Goal: Information Seeking & Learning: Check status

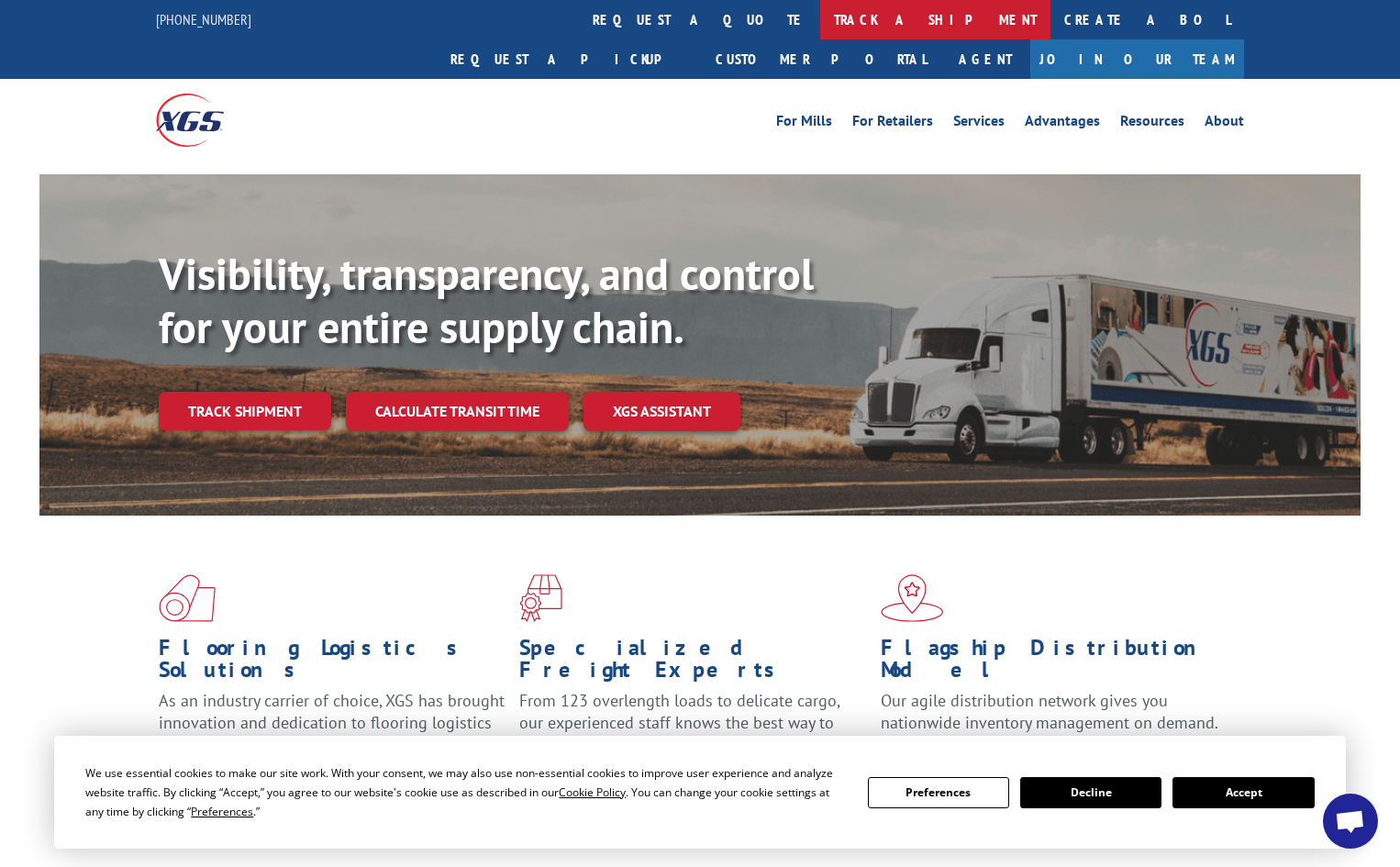
click at [820, 12] on link "track a shipment" at bounding box center [935, 20] width 231 height 40
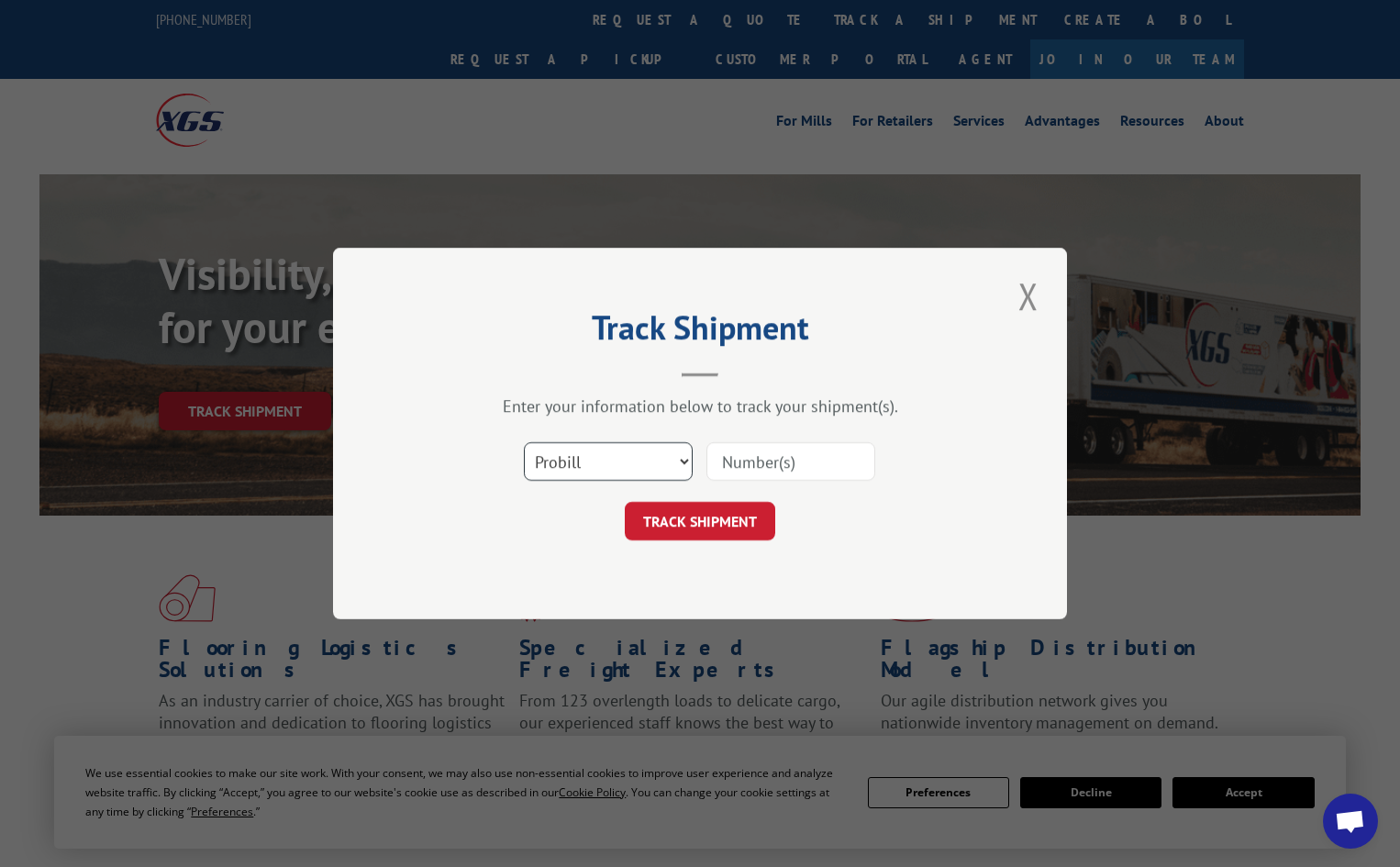
click at [615, 474] on select "Select category... Probill BOL PO" at bounding box center [607, 461] width 169 height 39
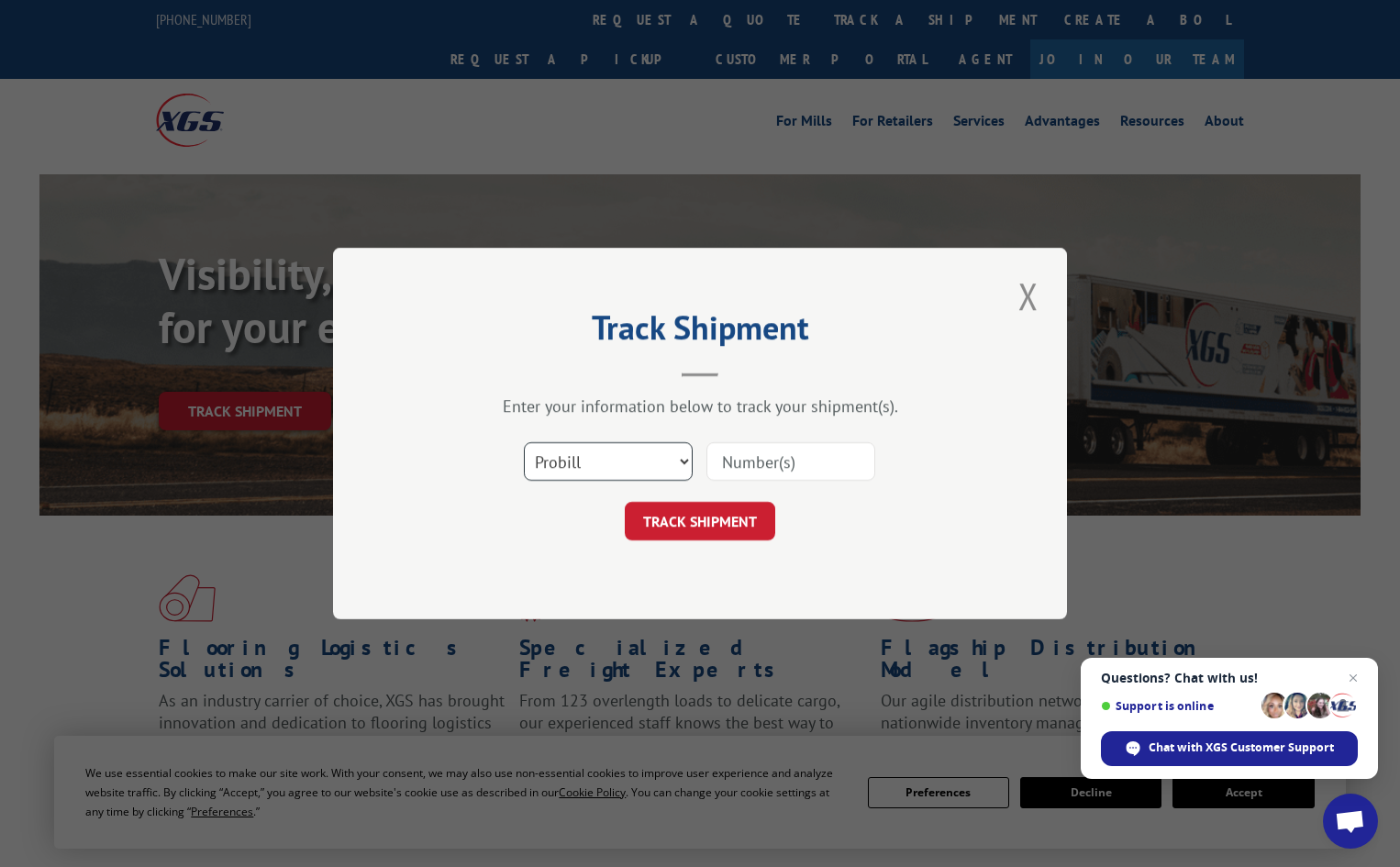
select select "bol"
click at [523, 442] on select "Select category... Probill BOL PO" at bounding box center [607, 461] width 169 height 39
click at [764, 468] on input at bounding box center [790, 461] width 169 height 39
click at [794, 450] on input at bounding box center [790, 461] width 169 height 39
paste input "4893322"
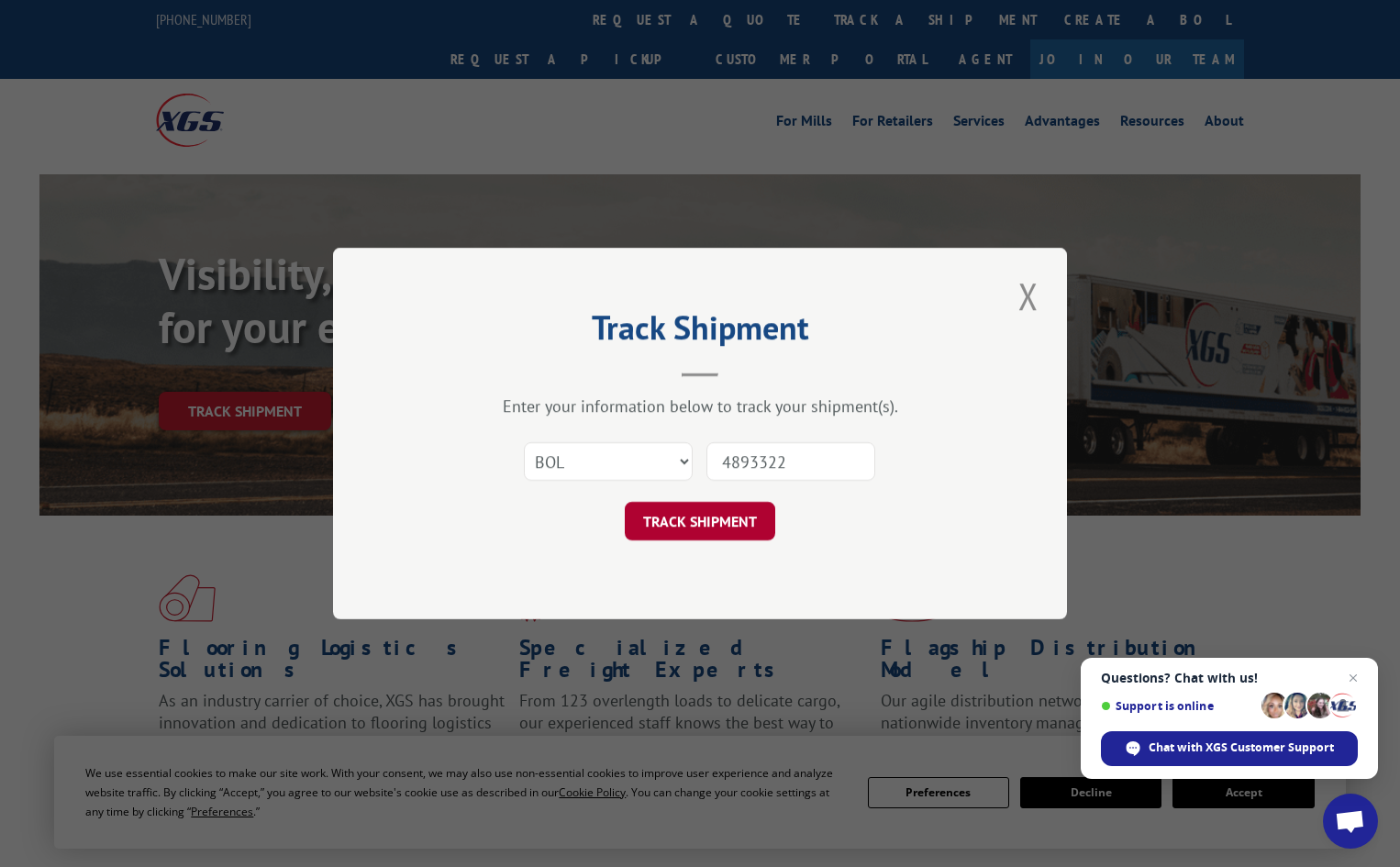
type input "4893322"
click at [734, 523] on button "TRACK SHIPMENT" at bounding box center [700, 521] width 151 height 39
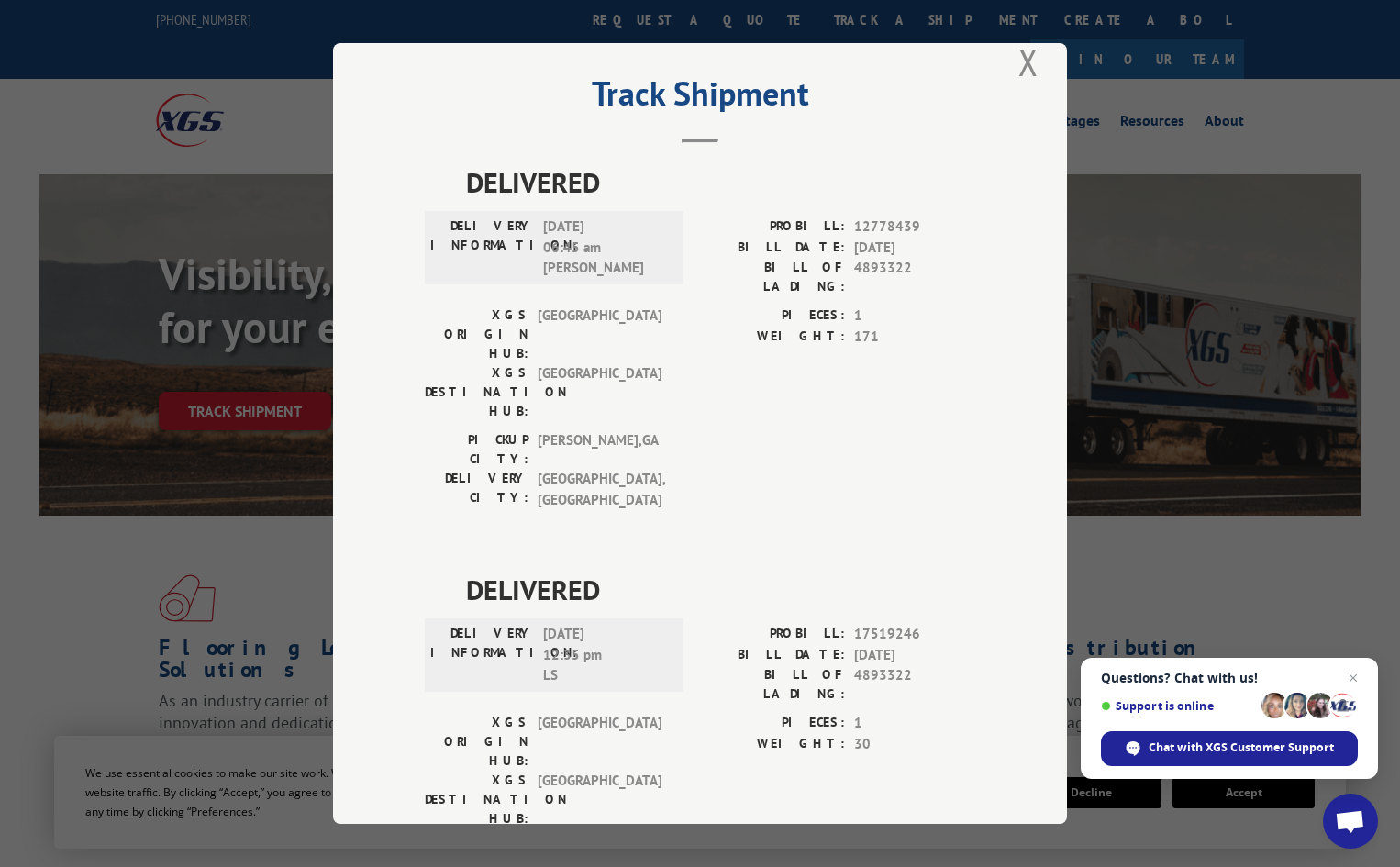
scroll to position [46, 0]
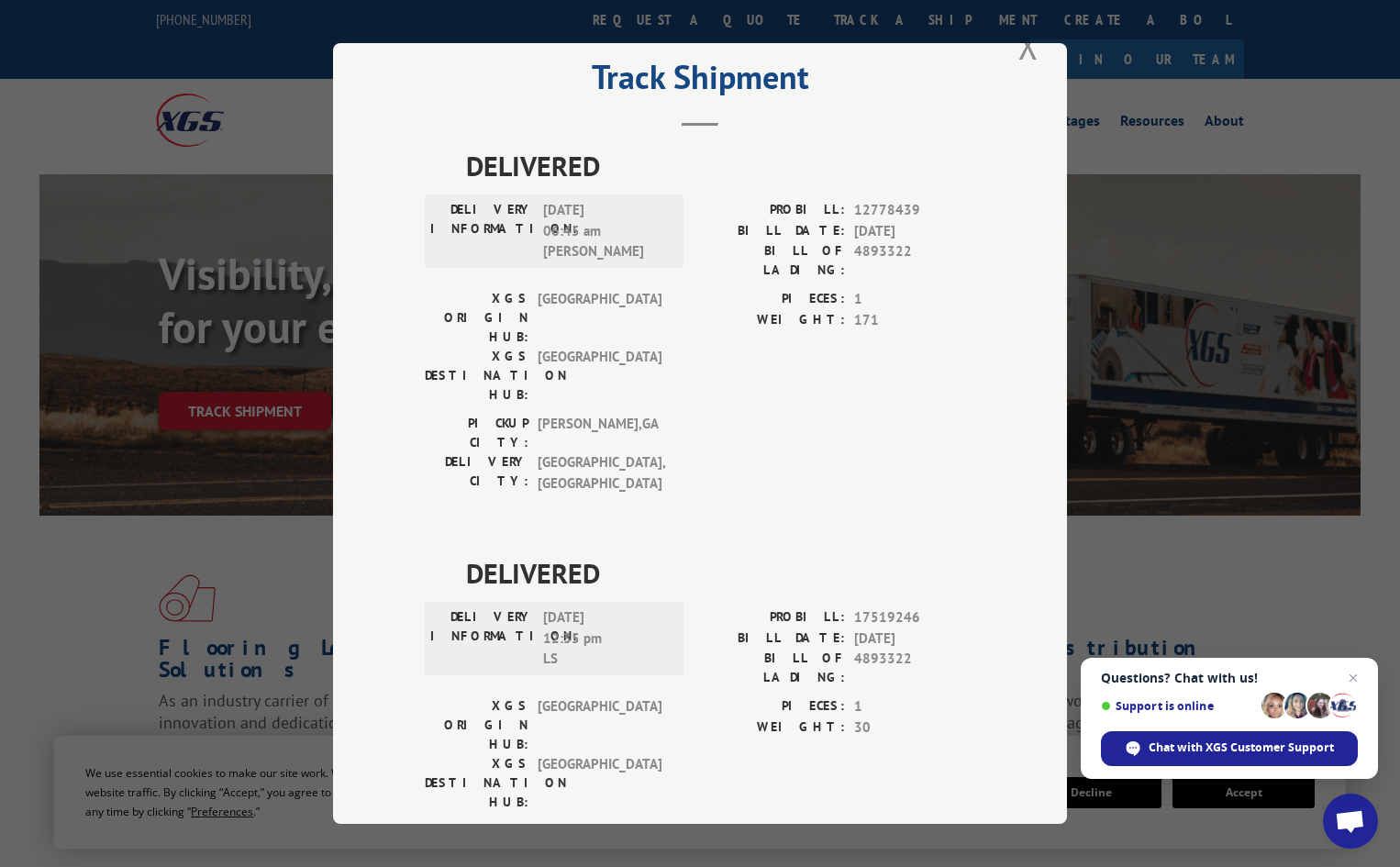
click at [1023, 42] on div "Track Shipment DELIVERED DELIVERY INFORMATION: 06/07/2021 06:45 am JARROLD BARR…" at bounding box center [700, 433] width 1400 height 867
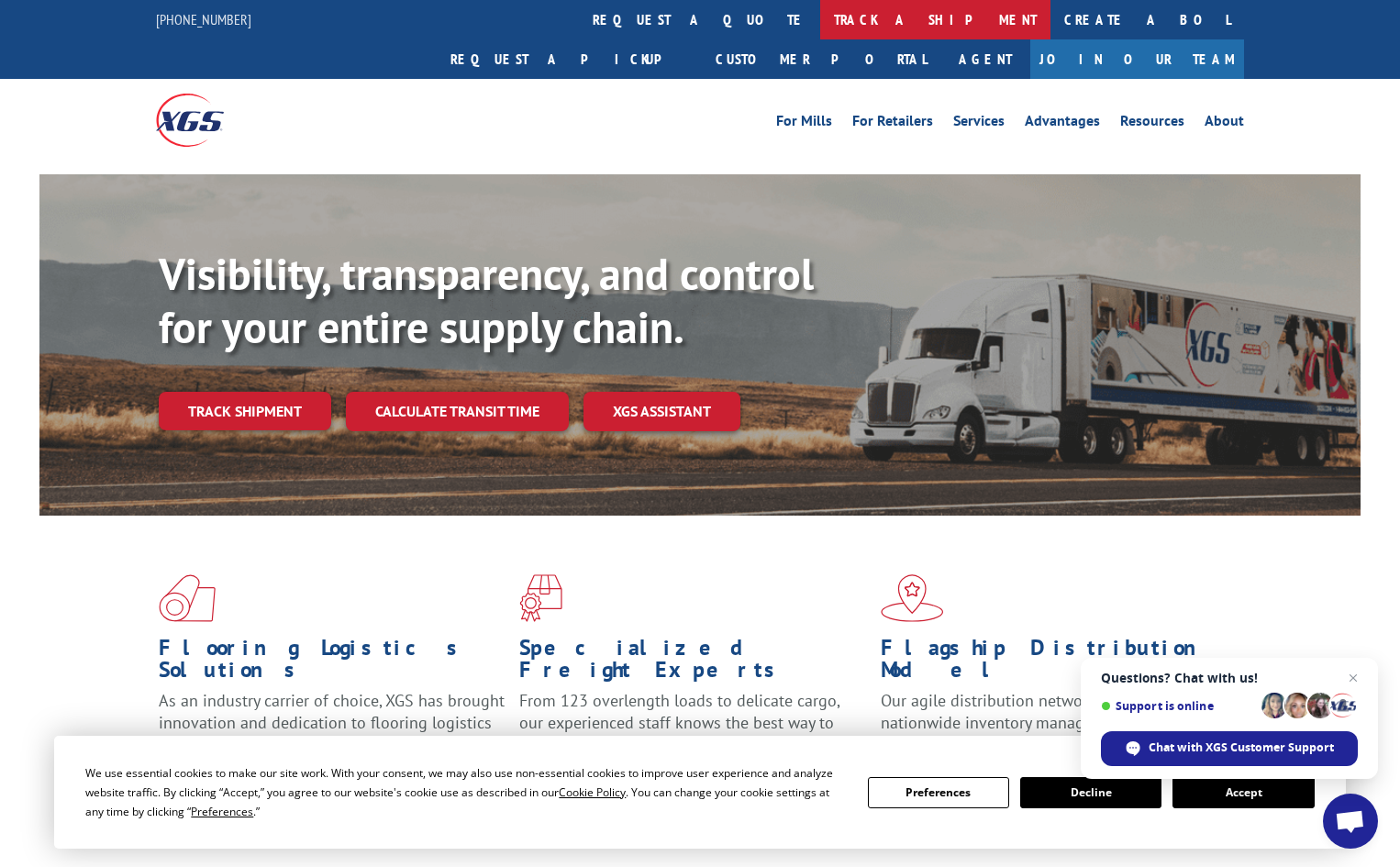
click at [820, 17] on link "track a shipment" at bounding box center [935, 20] width 231 height 40
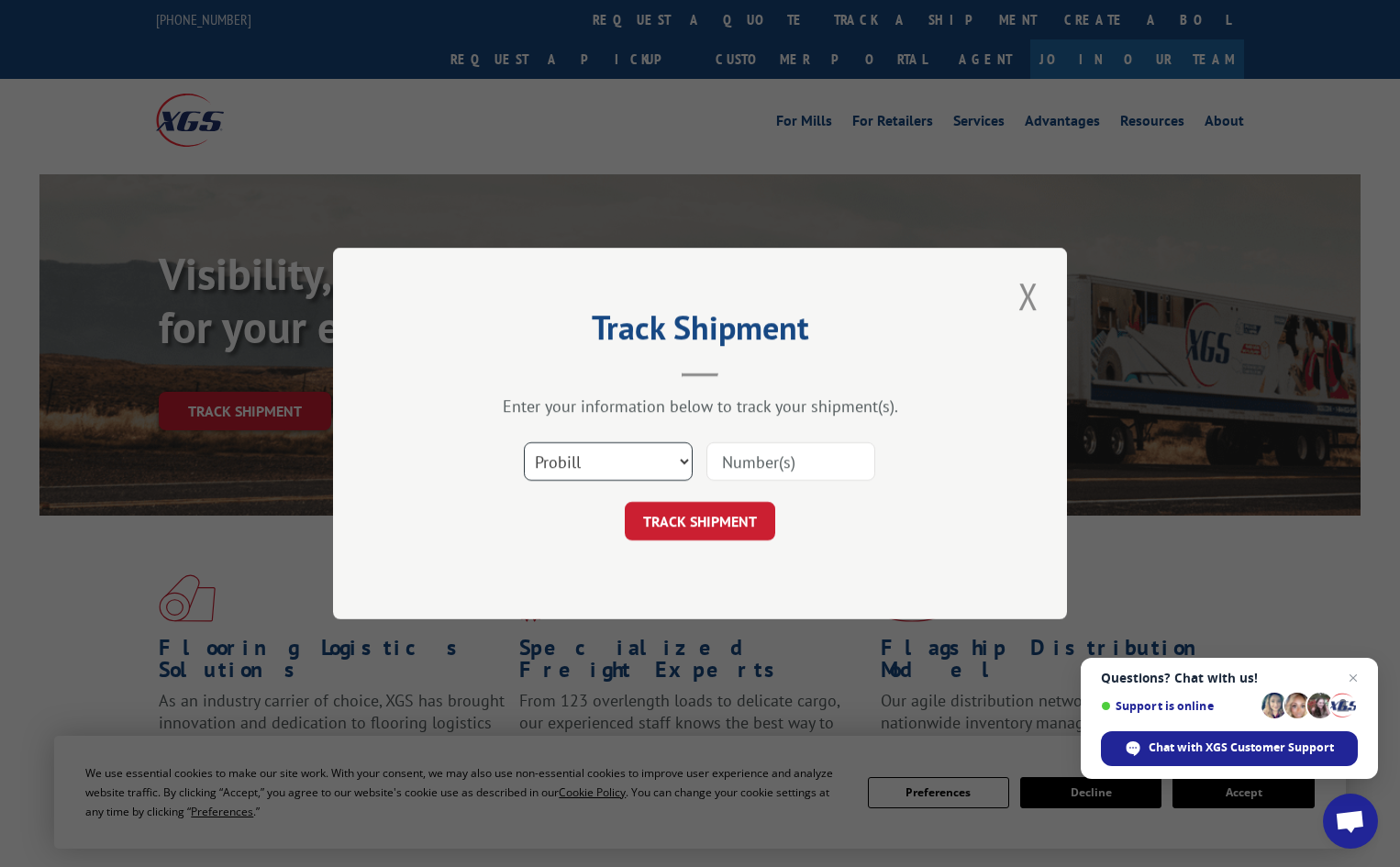
click at [569, 464] on select "Select category... Probill BOL PO" at bounding box center [607, 461] width 169 height 39
select select "bol"
click at [523, 442] on select "Select category... Probill BOL PO" at bounding box center [607, 461] width 169 height 39
click at [747, 458] on input at bounding box center [790, 461] width 169 height 39
paste input "5958290"
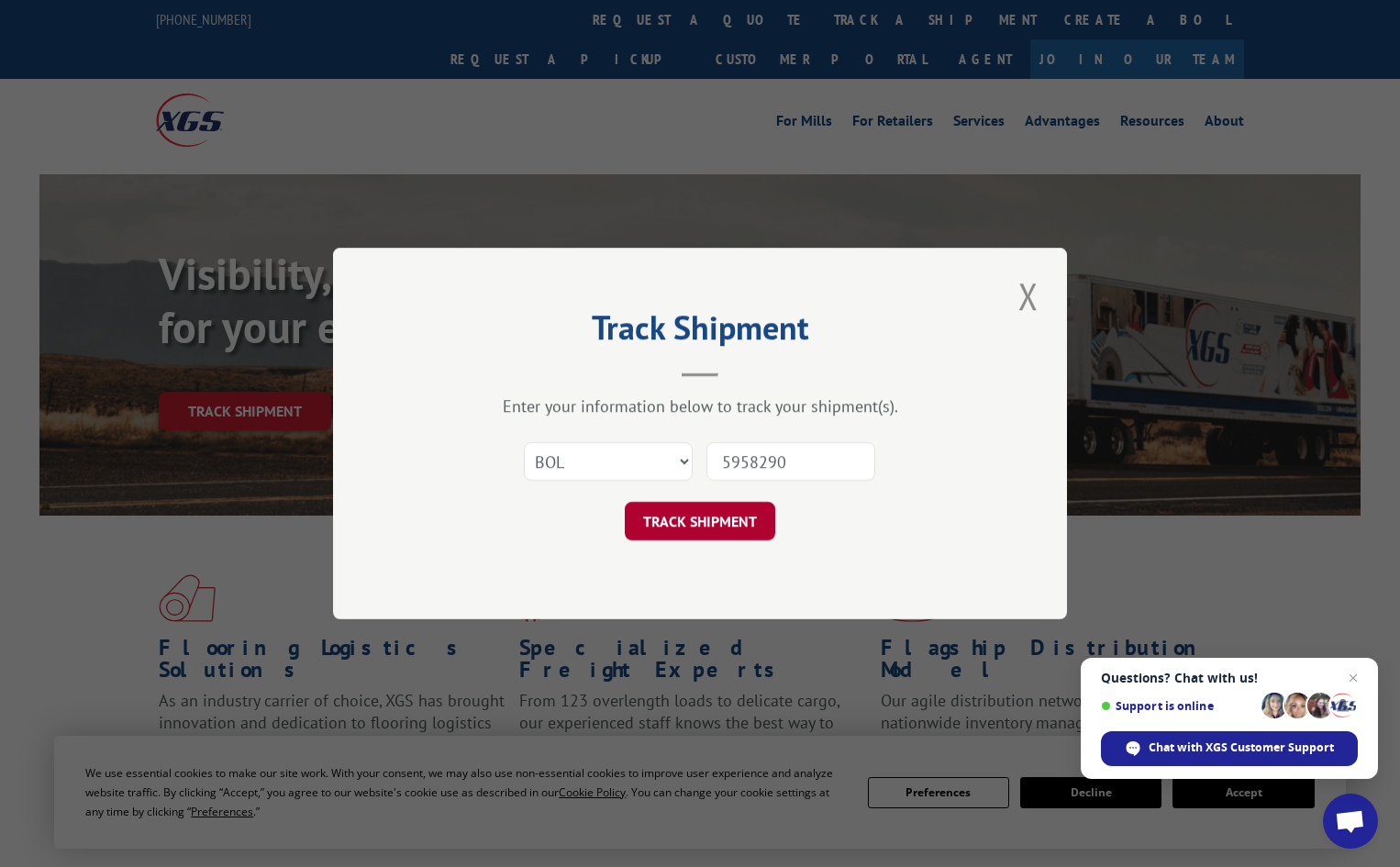
type input "5958290"
click at [715, 532] on button "TRACK SHIPMENT" at bounding box center [700, 521] width 151 height 39
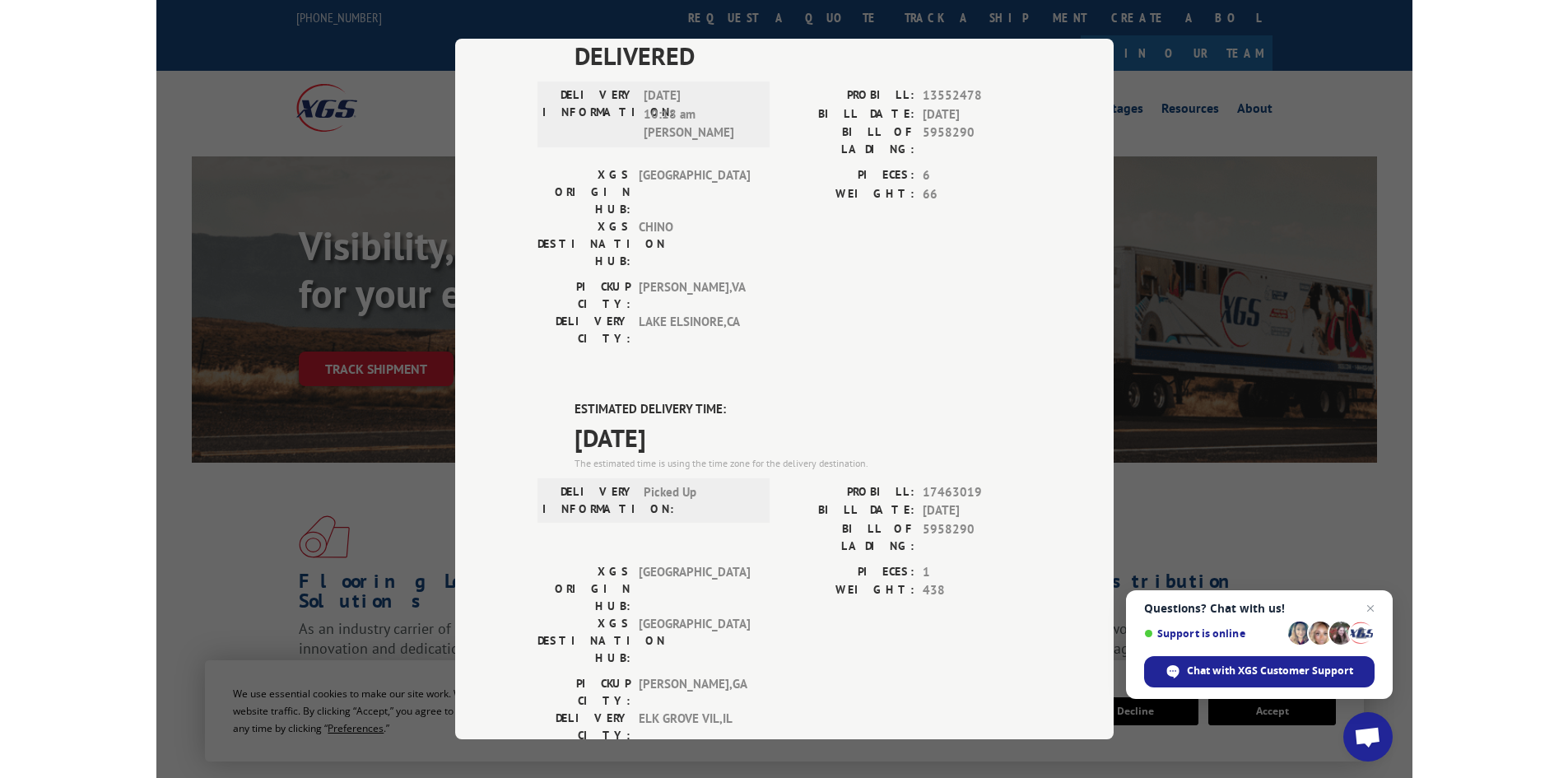
scroll to position [309, 0]
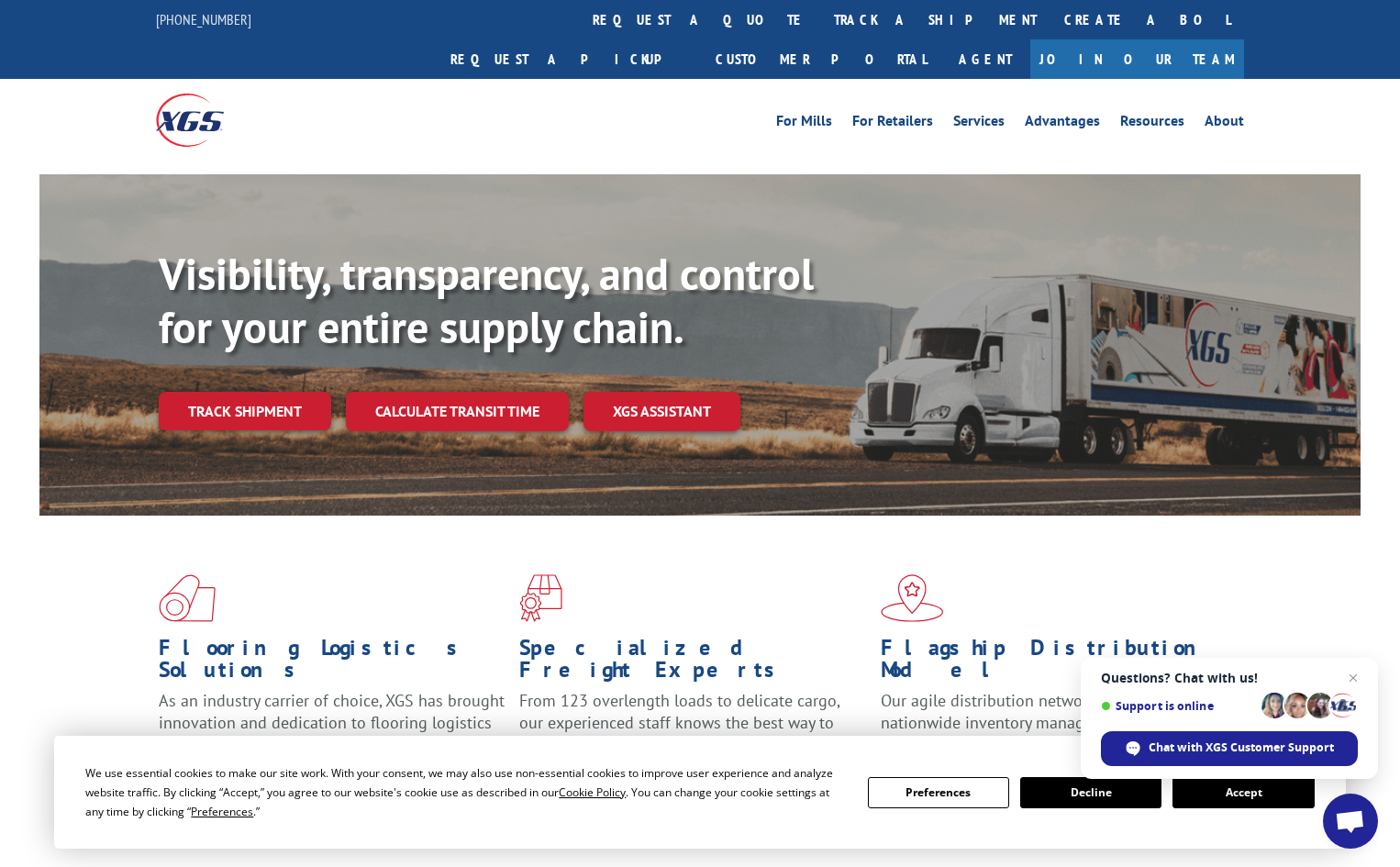
drag, startPoint x: 657, startPoint y: 14, endPoint x: 591, endPoint y: 101, distance: 109.2
click at [820, 13] on link "track a shipment" at bounding box center [935, 20] width 231 height 40
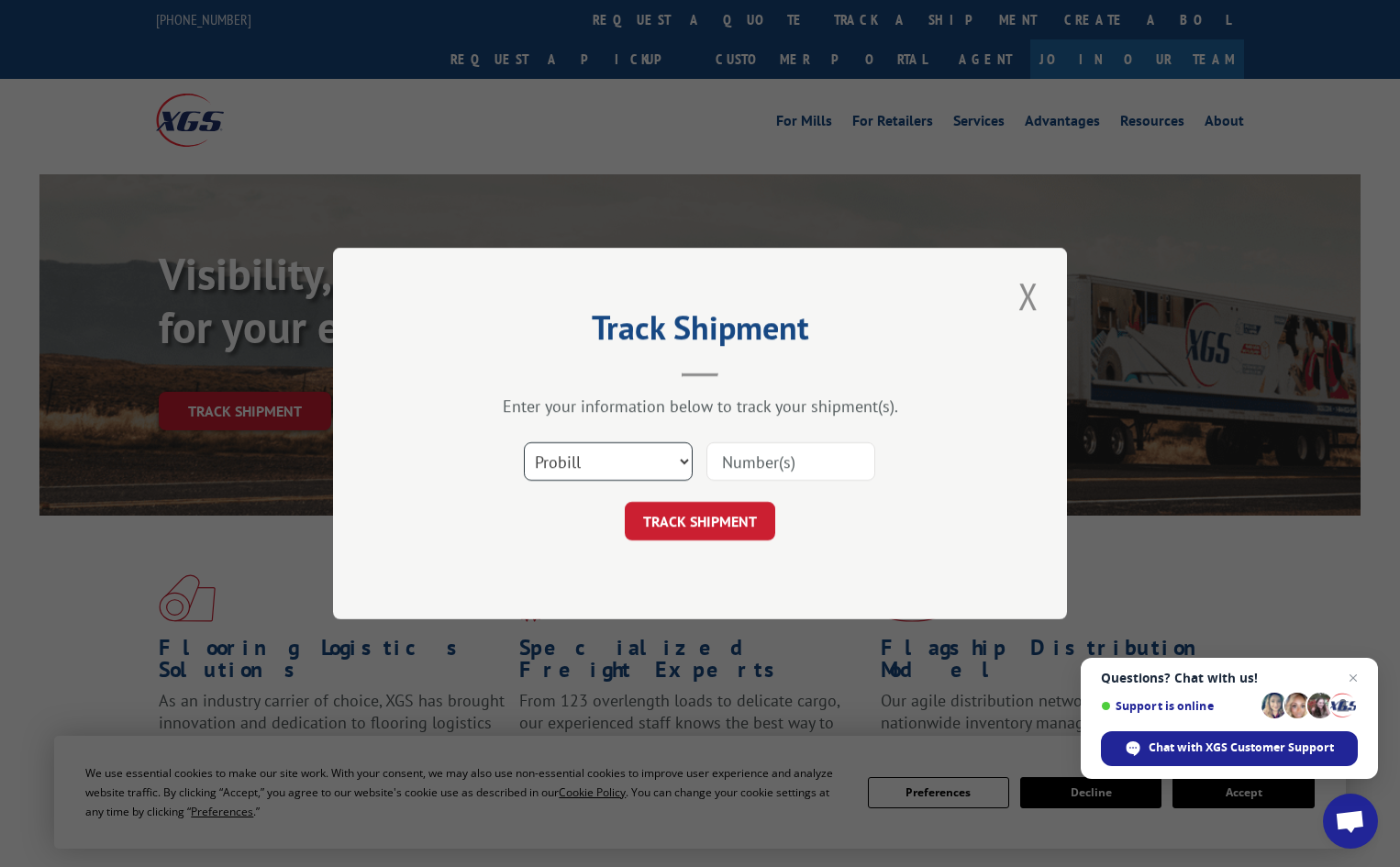
click at [581, 468] on select "Select category... Probill BOL PO" at bounding box center [607, 461] width 169 height 39
select select "bol"
click at [523, 442] on select "Select category... Probill BOL PO" at bounding box center [607, 461] width 169 height 39
click at [745, 466] on input at bounding box center [790, 461] width 169 height 39
paste input "5960690"
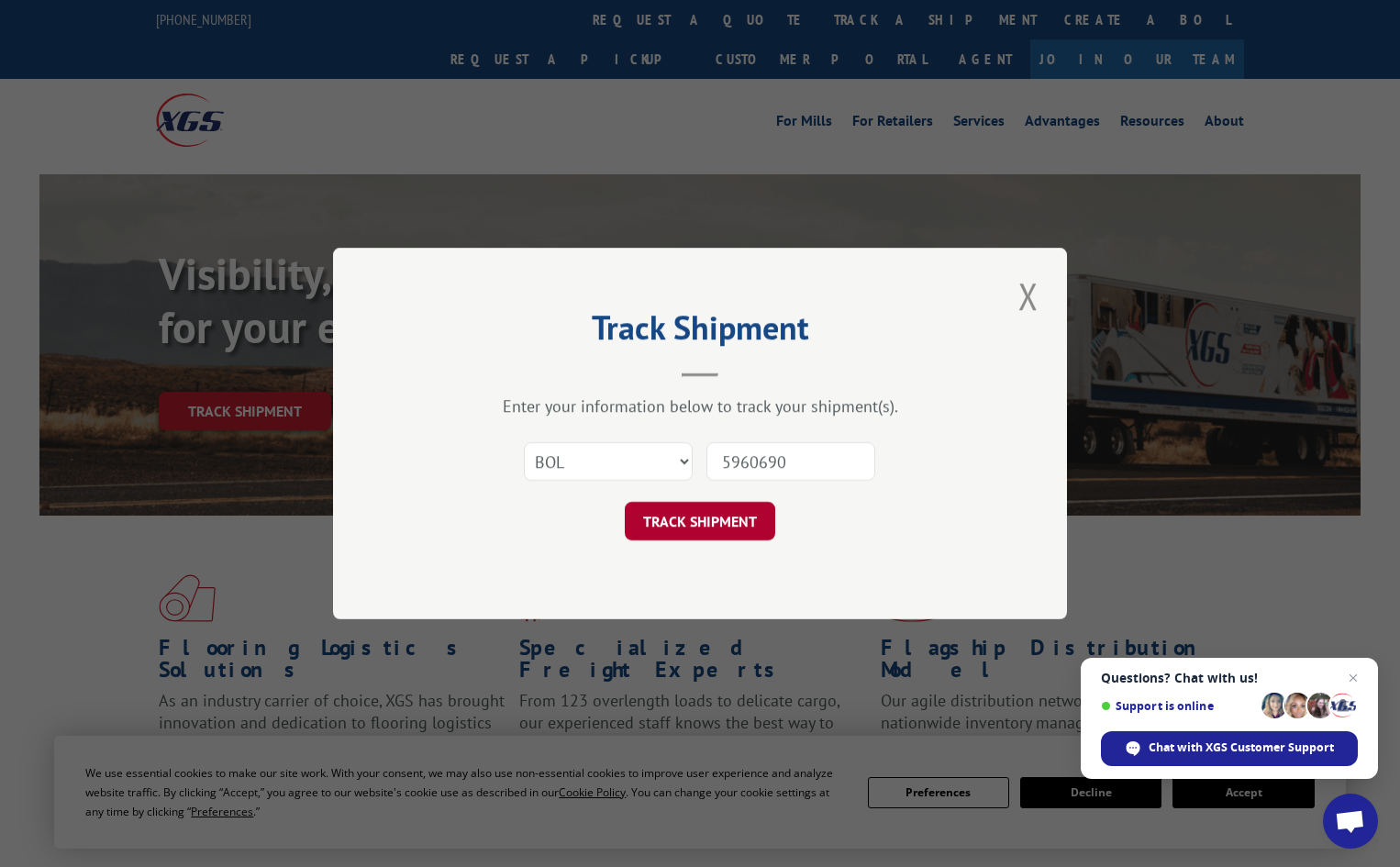
type input "5960690"
click at [700, 539] on button "TRACK SHIPMENT" at bounding box center [700, 521] width 151 height 39
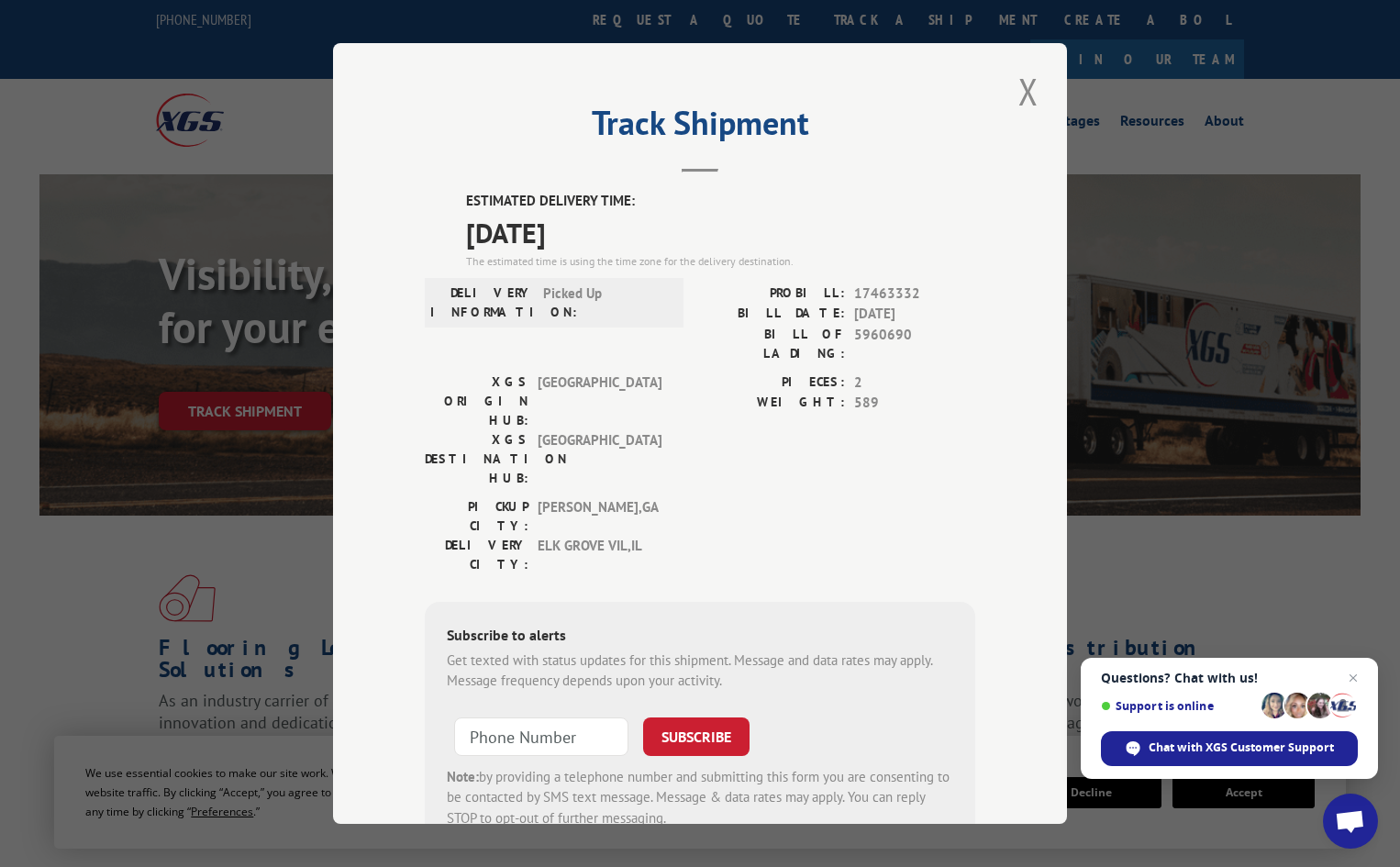
drag, startPoint x: 1015, startPoint y: 91, endPoint x: 1006, endPoint y: 88, distance: 9.5
click at [1016, 91] on button "Close modal" at bounding box center [1028, 91] width 31 height 51
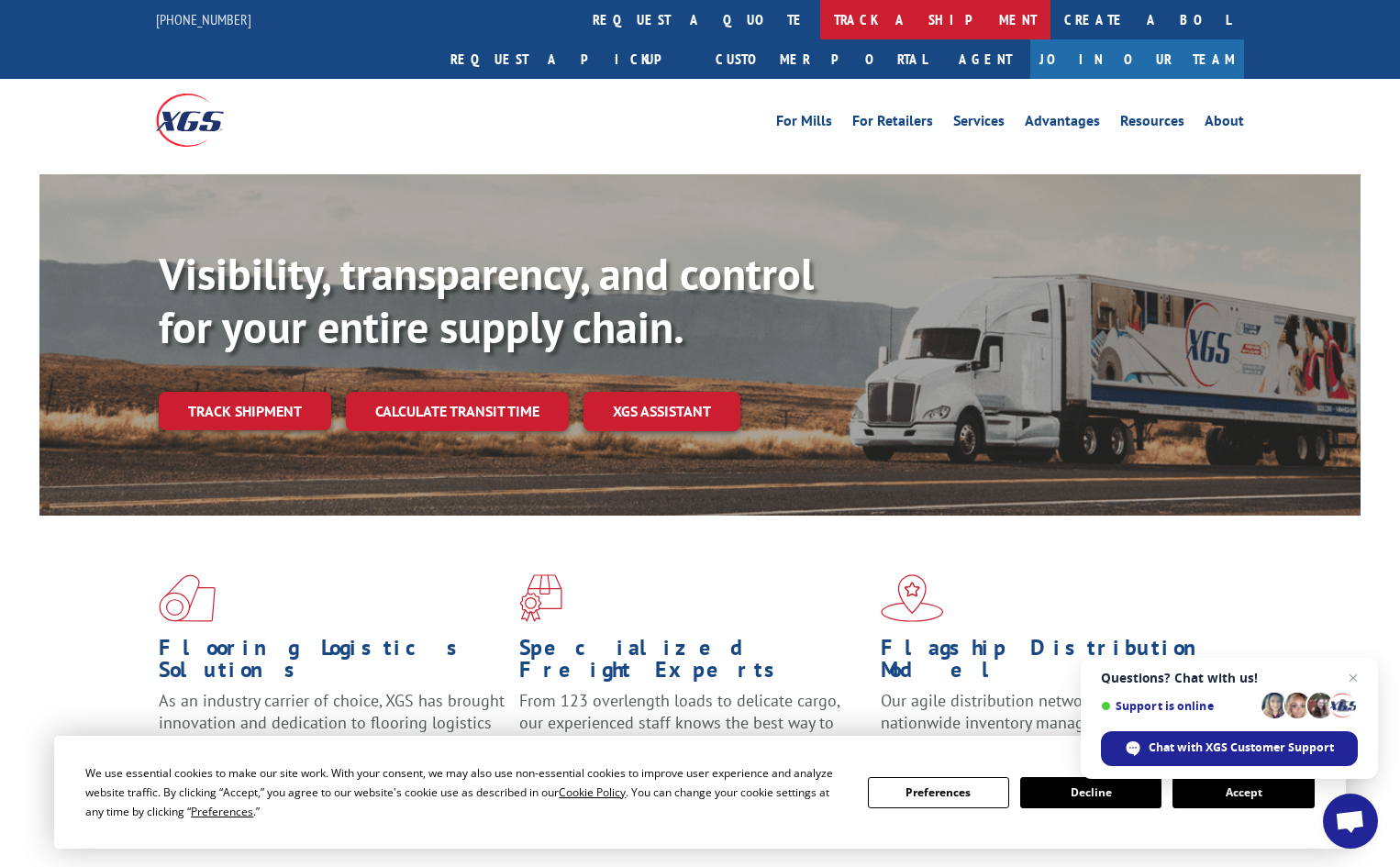
click at [820, 19] on link "track a shipment" at bounding box center [935, 20] width 231 height 40
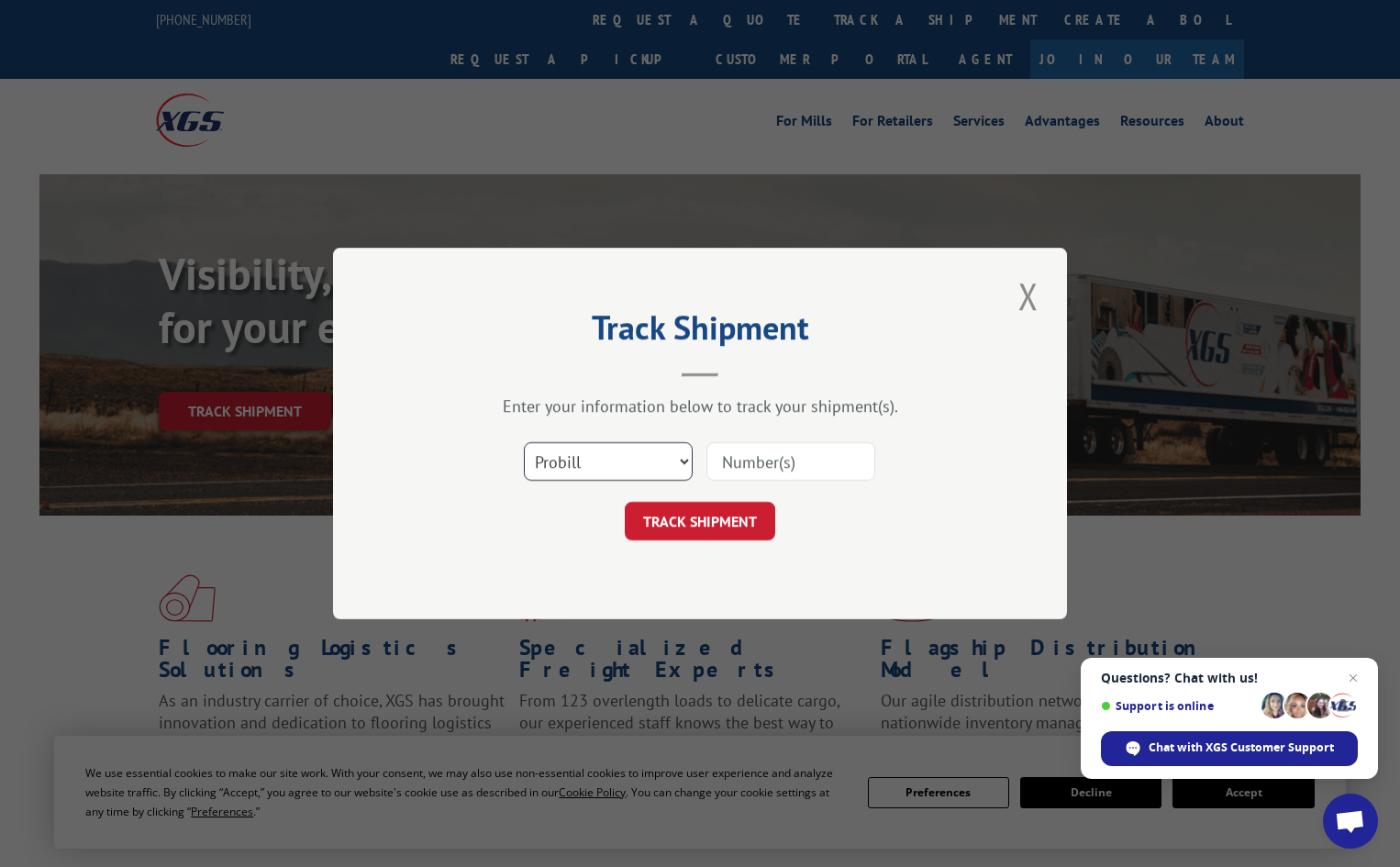
click at [603, 460] on select "Select category... Probill BOL PO" at bounding box center [607, 461] width 169 height 39
select select "bol"
click at [523, 442] on select "Select category... Probill BOL PO" at bounding box center [607, 461] width 169 height 39
click at [747, 465] on input at bounding box center [790, 461] width 169 height 39
paste input "4896241"
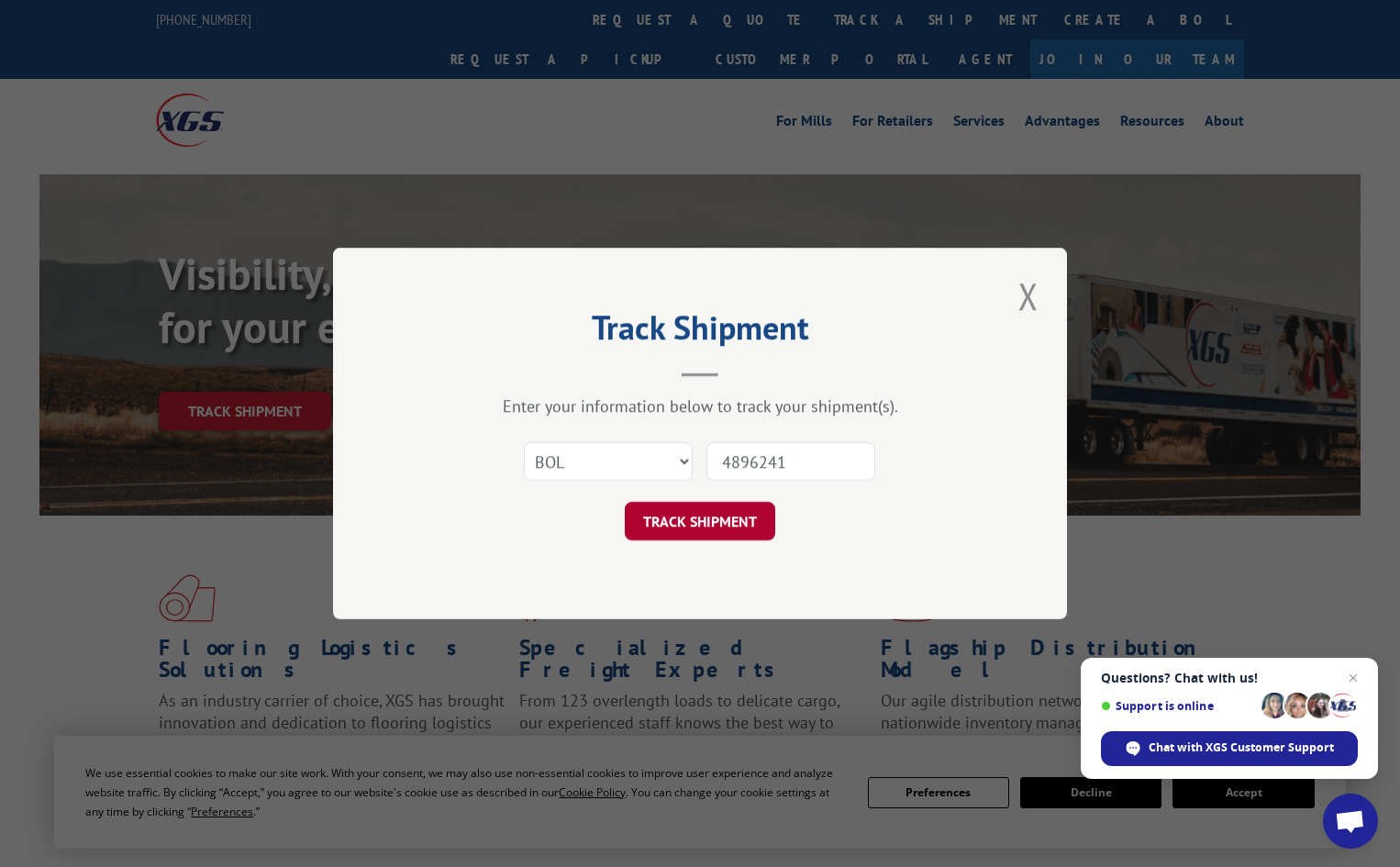
type input "4896241"
click at [723, 525] on button "TRACK SHIPMENT" at bounding box center [700, 521] width 151 height 39
